Goal: Information Seeking & Learning: Learn about a topic

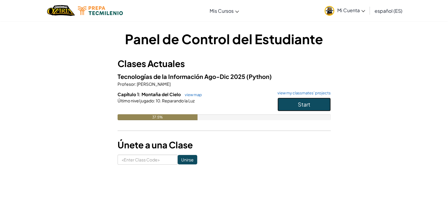
click at [300, 100] on button "Start" at bounding box center [303, 104] width 53 height 14
